Goal: Information Seeking & Learning: Learn about a topic

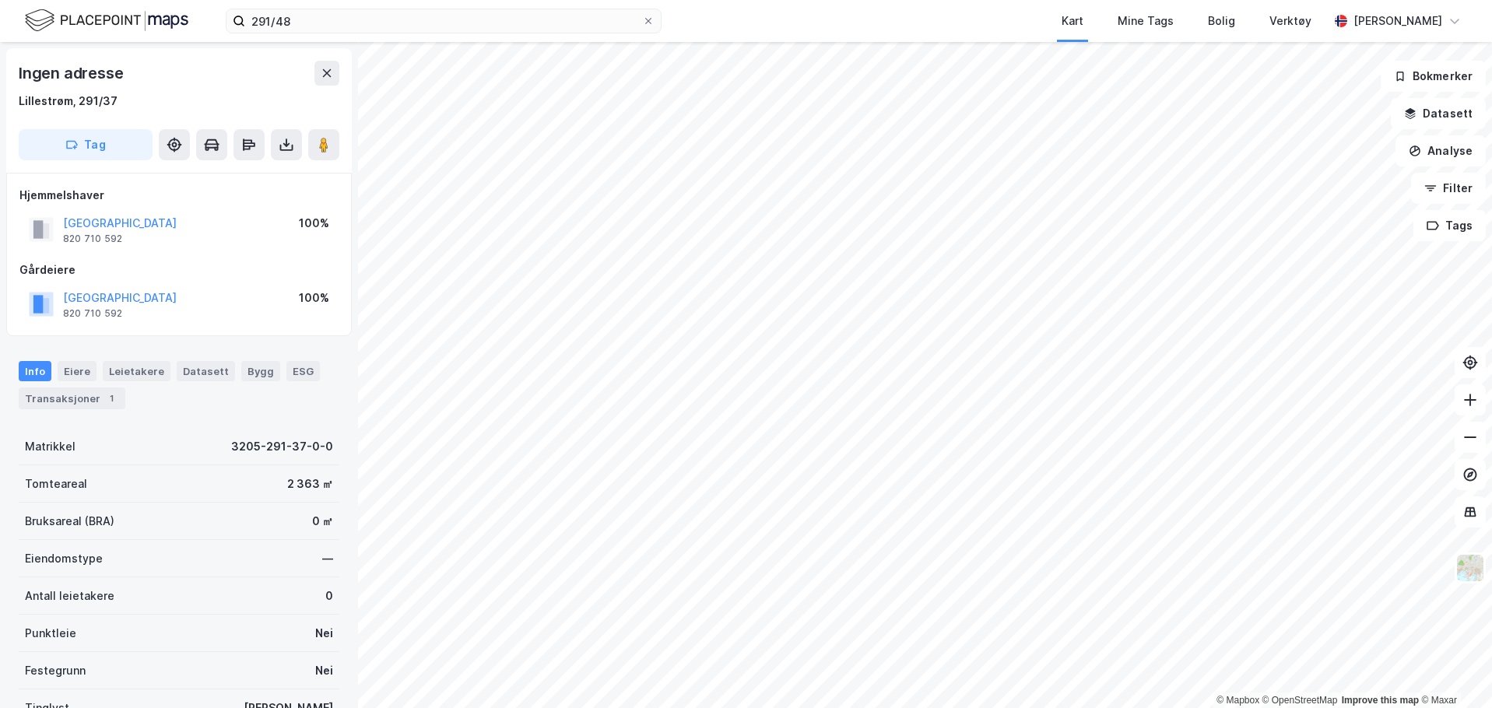
drag, startPoint x: 97, startPoint y: 101, endPoint x: 145, endPoint y: 72, distance: 56.6
click at [144, 71] on div "Ingen adresse" at bounding box center [179, 73] width 321 height 25
click at [95, 97] on div "Lillestrøm, 291/37" at bounding box center [68, 101] width 99 height 19
